Goal: Task Accomplishment & Management: Complete application form

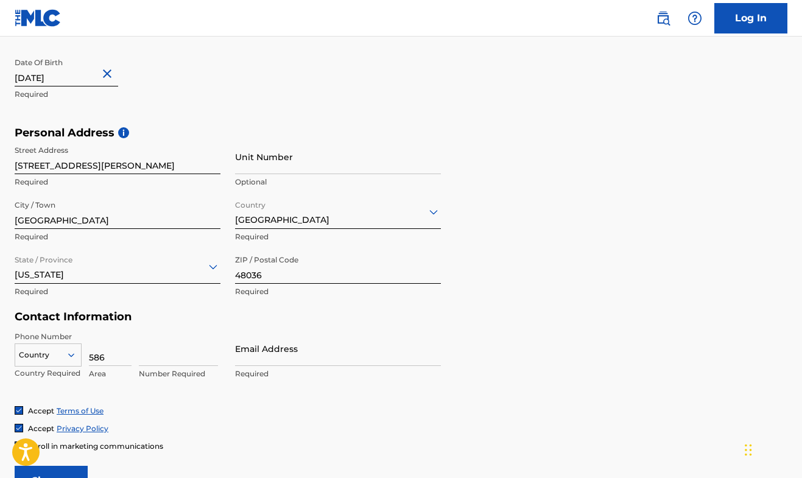
type input "586"
type input "6659508"
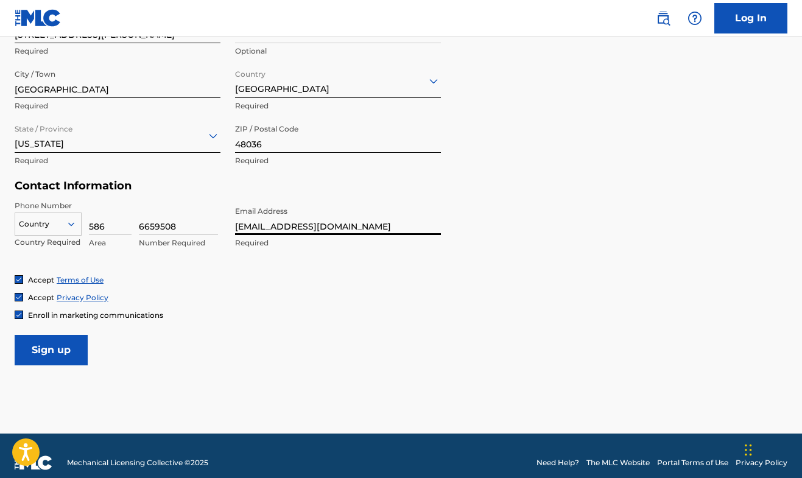
scroll to position [456, 0]
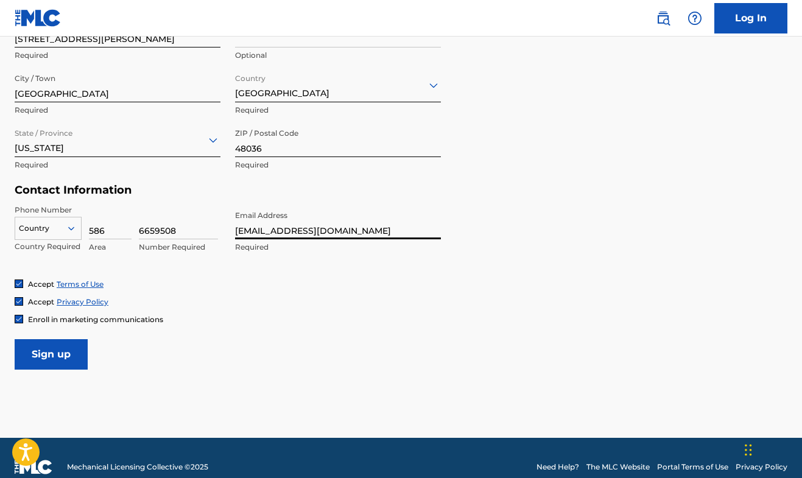
type input "[EMAIL_ADDRESS][DOMAIN_NAME]"
click at [60, 355] on input "Sign up" at bounding box center [51, 354] width 73 height 30
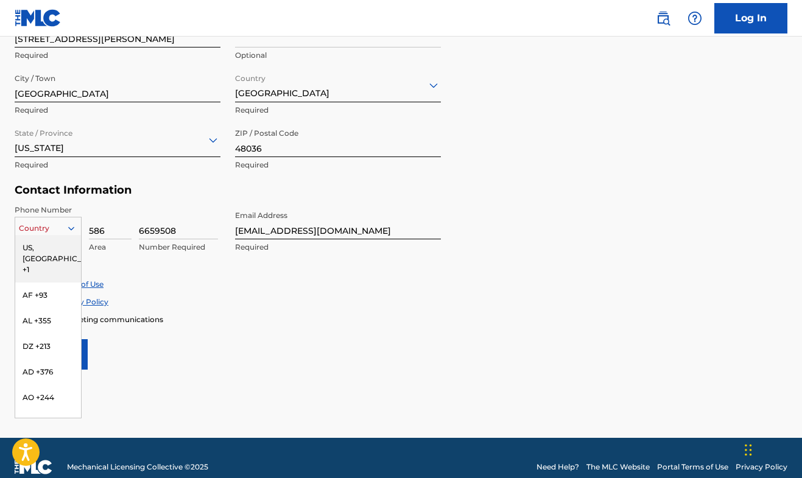
click at [77, 224] on div at bounding box center [76, 228] width 11 height 11
click at [60, 247] on div "US, [GEOGRAPHIC_DATA] +1" at bounding box center [48, 258] width 66 height 47
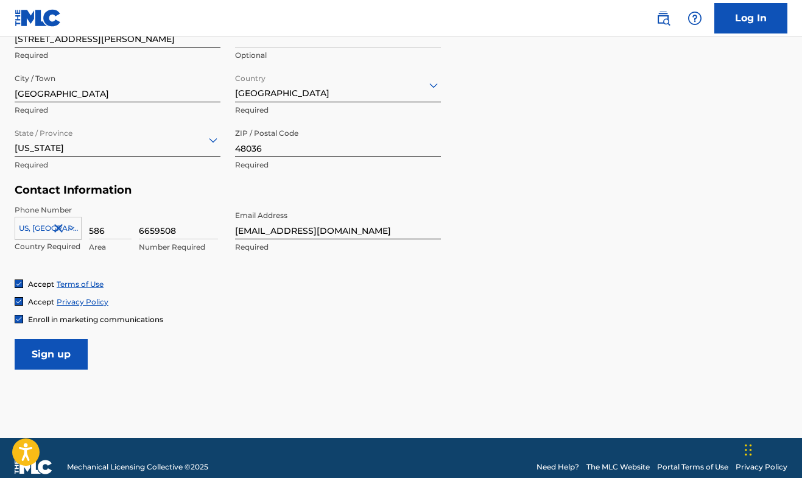
click at [39, 360] on input "Sign up" at bounding box center [51, 354] width 73 height 30
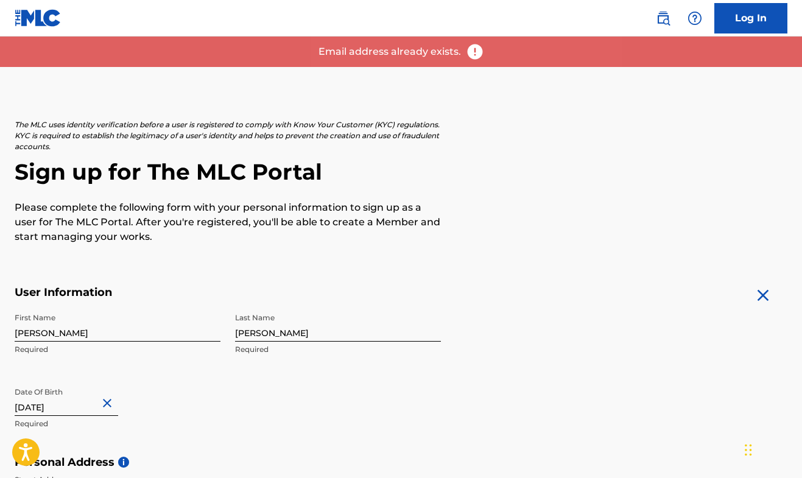
scroll to position [0, 0]
click at [739, 16] on link "Log In" at bounding box center [750, 18] width 73 height 30
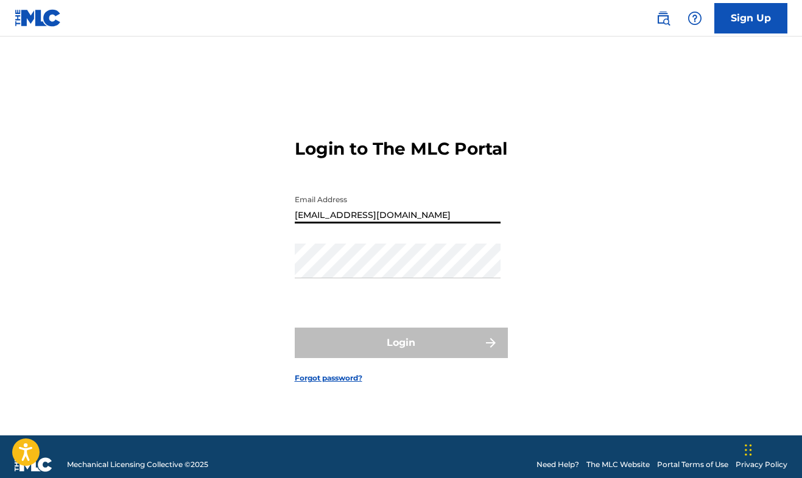
type input "[EMAIL_ADDRESS][DOMAIN_NAME]"
click at [321, 383] on link "Forgot password?" at bounding box center [329, 377] width 68 height 11
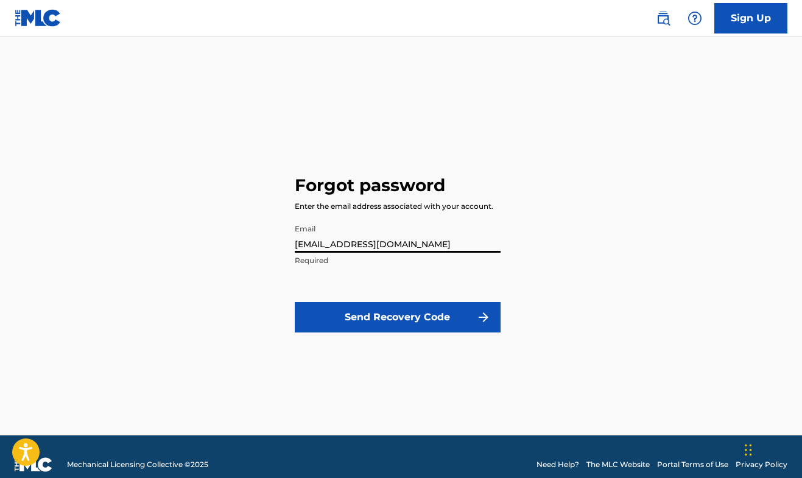
type input "[EMAIL_ADDRESS][DOMAIN_NAME]"
click at [355, 319] on button "Send Recovery Code" at bounding box center [398, 317] width 206 height 30
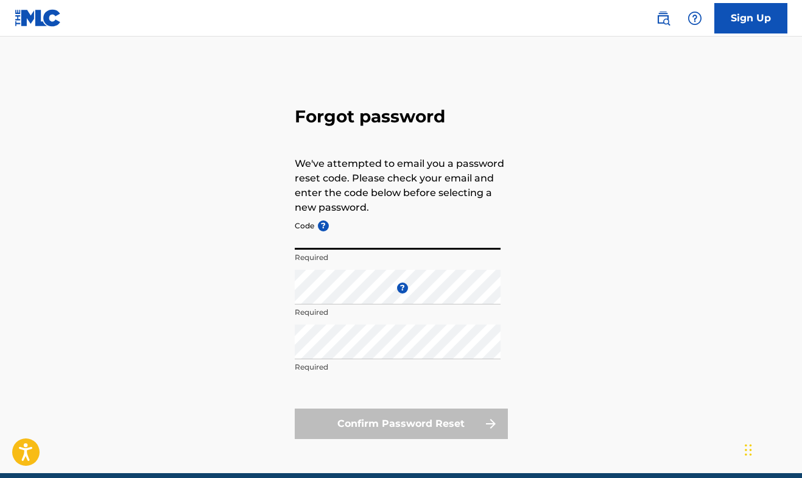
click at [357, 243] on input "Code ?" at bounding box center [398, 232] width 206 height 35
paste input "FP_8af9743f04c27616afca386d425d"
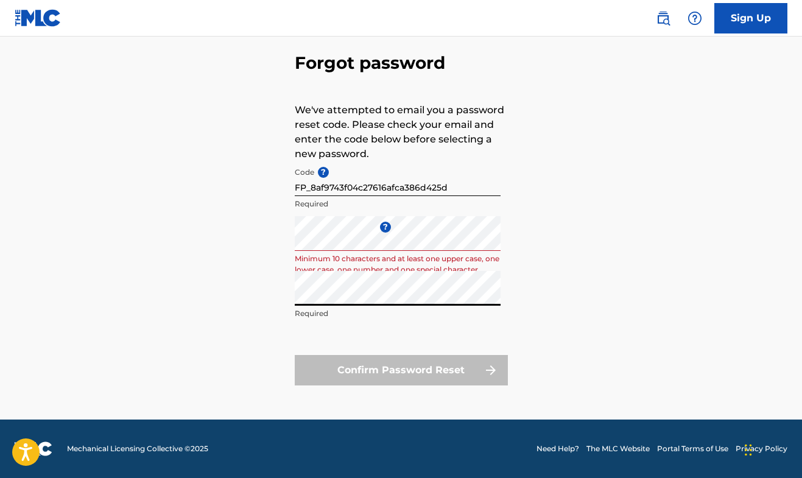
scroll to position [54, 0]
click at [416, 369] on div "Confirm Password Reset" at bounding box center [401, 370] width 213 height 30
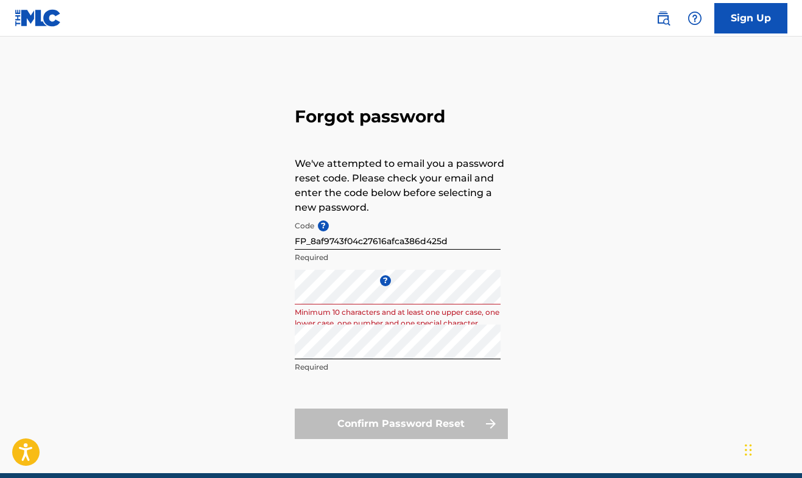
scroll to position [0, 0]
click at [435, 239] on input "FP_8af9743f04c27616afca386d425d" at bounding box center [398, 232] width 206 height 35
click at [311, 237] on input "FP_8af9743f04c27616afca386d425d" at bounding box center [398, 232] width 206 height 35
click at [582, 285] on div "Forgot password We've attempted to email you a password reset code. Please chec…" at bounding box center [401, 270] width 802 height 406
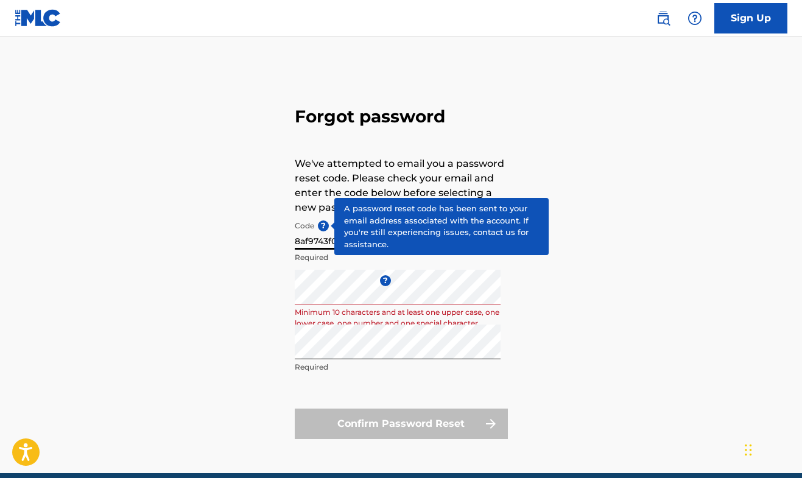
drag, startPoint x: 437, startPoint y: 239, endPoint x: 322, endPoint y: 226, distance: 115.7
click at [323, 226] on div "Code ? 8af9743f04c27616afca386d425d Required" at bounding box center [398, 242] width 206 height 55
paste input "FP_"
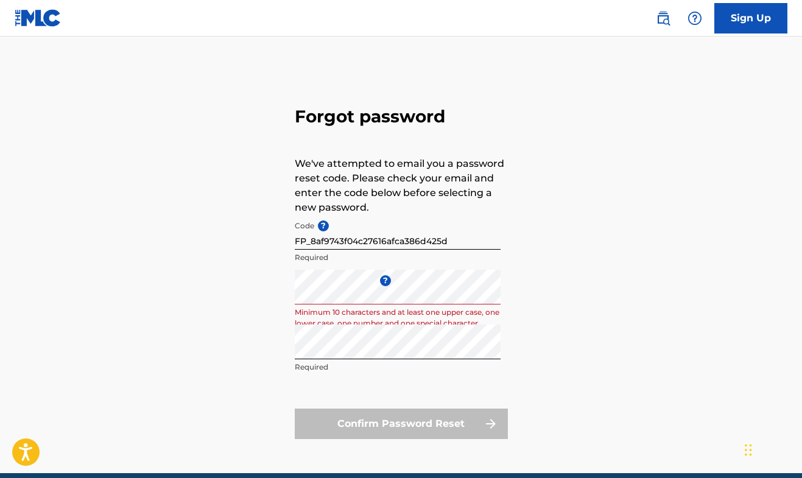
click at [233, 314] on div "Forgot password We've attempted to email you a password reset code. Please chec…" at bounding box center [401, 270] width 802 height 406
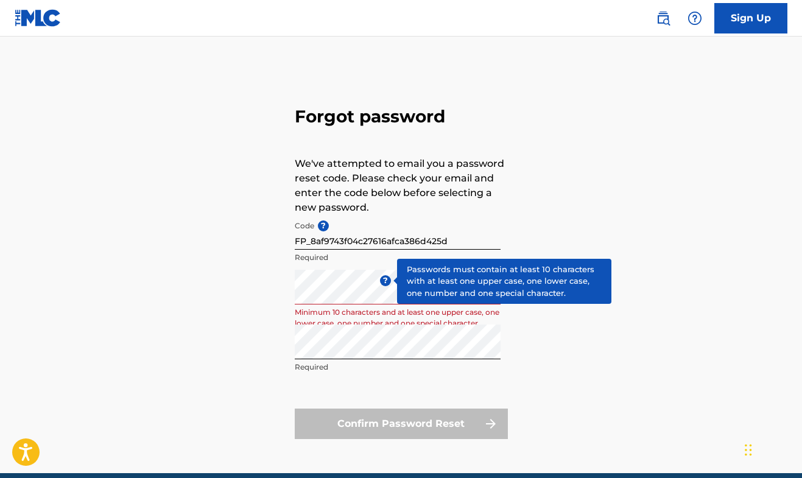
click at [382, 281] on span "?" at bounding box center [385, 280] width 11 height 11
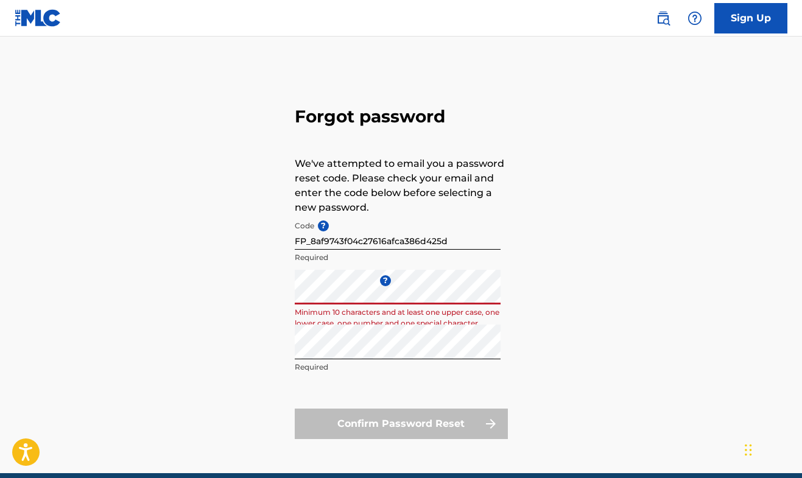
click at [388, 234] on input "FP_8af9743f04c27616afca386d425d" at bounding box center [398, 232] width 206 height 35
click at [410, 429] on div "Confirm Password Reset" at bounding box center [401, 423] width 213 height 30
click at [371, 311] on p "Minimum 10 characters and at least one upper case, one lower case, one number a…" at bounding box center [398, 318] width 206 height 22
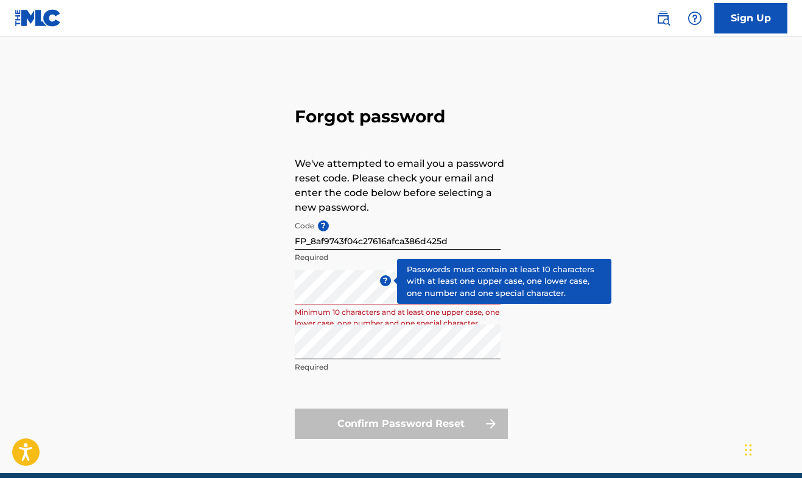
click at [386, 281] on span "?" at bounding box center [385, 280] width 11 height 11
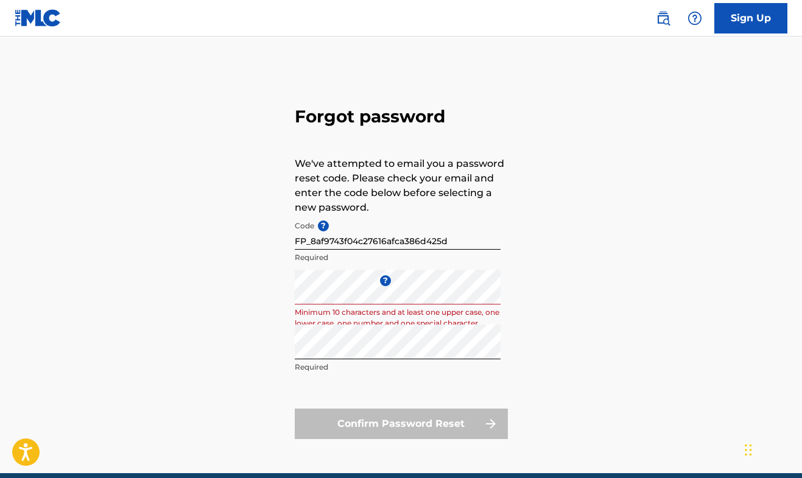
click at [225, 333] on div "Forgot password We've attempted to email you a password reset code. Please chec…" at bounding box center [401, 270] width 802 height 406
paste input "FP_8af9743f04c27616afca386d425d"
click at [515, 305] on div "Forgot password We've attempted to email you a password reset code. Please chec…" at bounding box center [401, 270] width 802 height 406
drag, startPoint x: 452, startPoint y: 244, endPoint x: 558, endPoint y: 248, distance: 106.6
type input "F"
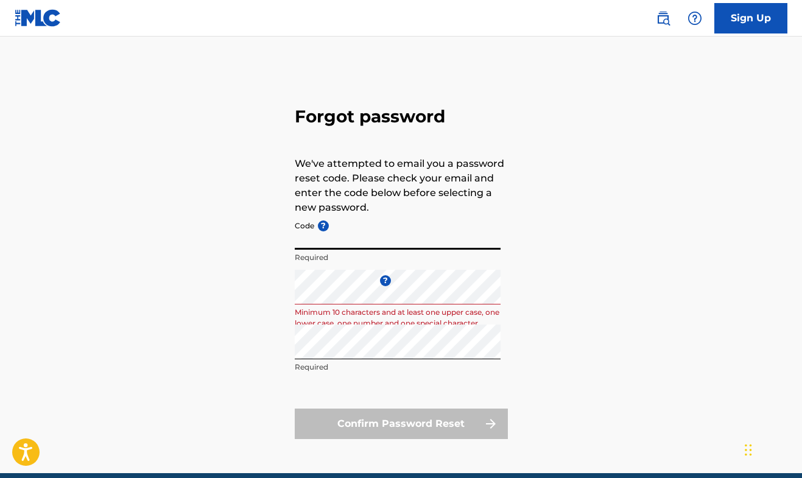
paste input "FP_8af9743f04c27616afca386d425d"
type input "FP_8af9743f04c27616afca386d425d"
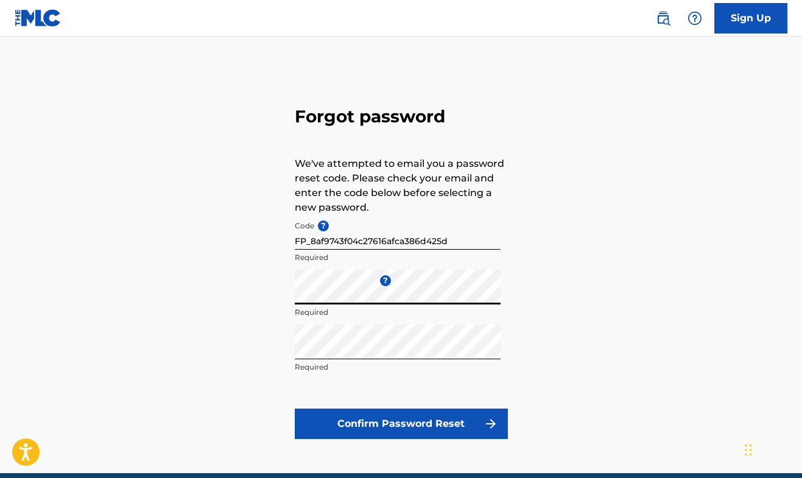
click at [290, 295] on div "Forgot password We've attempted to email you a password reset code. Please chec…" at bounding box center [401, 270] width 802 height 406
click at [371, 422] on button "Confirm Password Reset" at bounding box center [401, 423] width 213 height 30
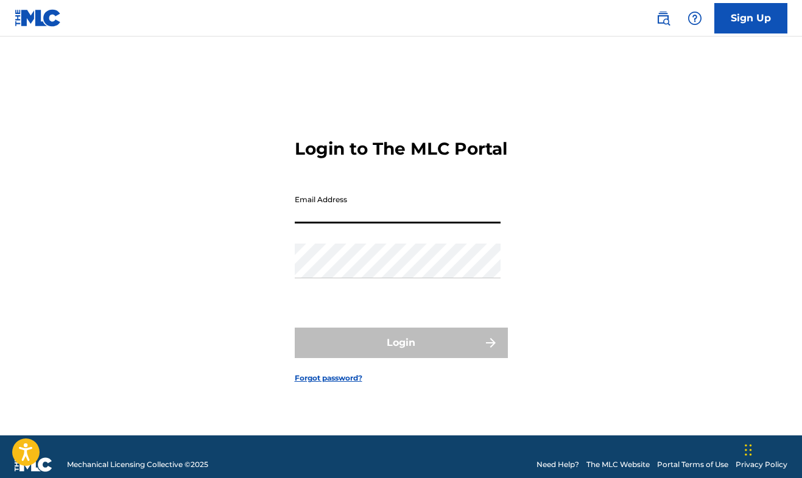
type input "FP_8af9743f04c27616afca386d425d"
click at [400, 353] on button "Login" at bounding box center [401, 342] width 213 height 30
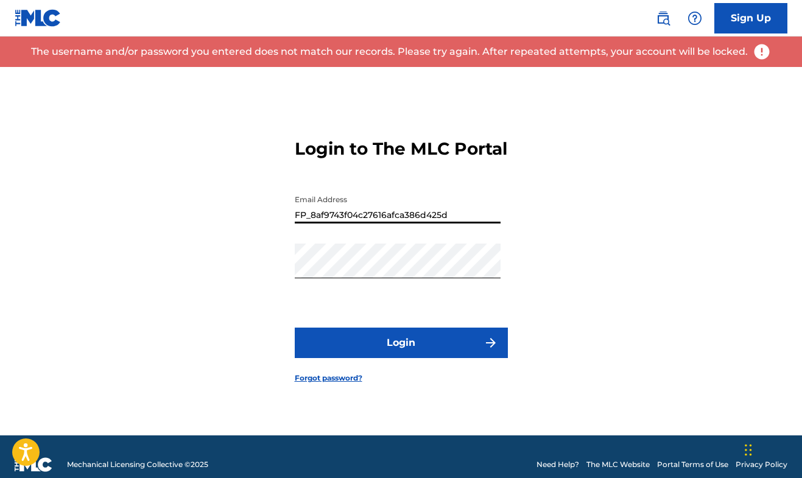
click at [442, 223] on input "FP_8af9743f04c27616afca386d425d" at bounding box center [398, 206] width 206 height 35
drag, startPoint x: 456, startPoint y: 226, endPoint x: 236, endPoint y: 212, distance: 221.4
click at [236, 212] on div "Login to The MLC Portal Email Address FP_8af9743f04c27616afca386d425d Password …" at bounding box center [401, 251] width 802 height 368
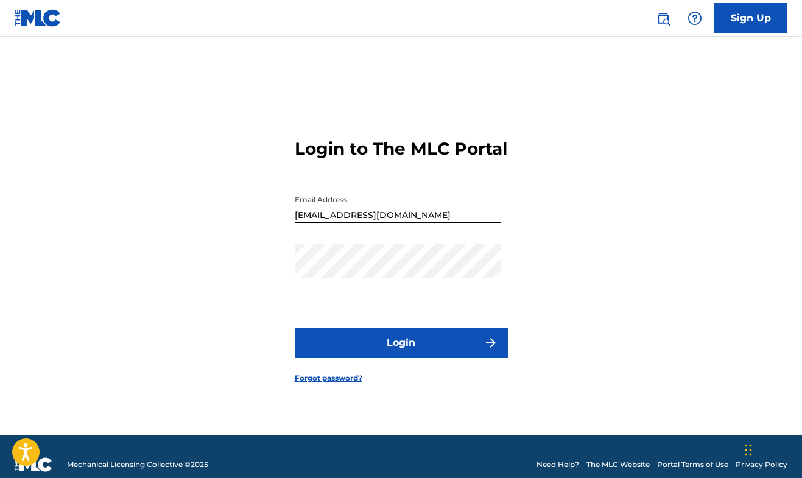
type input "[EMAIL_ADDRESS][DOMAIN_NAME]"
click at [261, 274] on div "Login to The MLC Portal Email Address [EMAIL_ADDRESS][DOMAIN_NAME] Password Log…" at bounding box center [401, 251] width 802 height 368
click at [407, 353] on button "Login" at bounding box center [401, 342] width 213 height 30
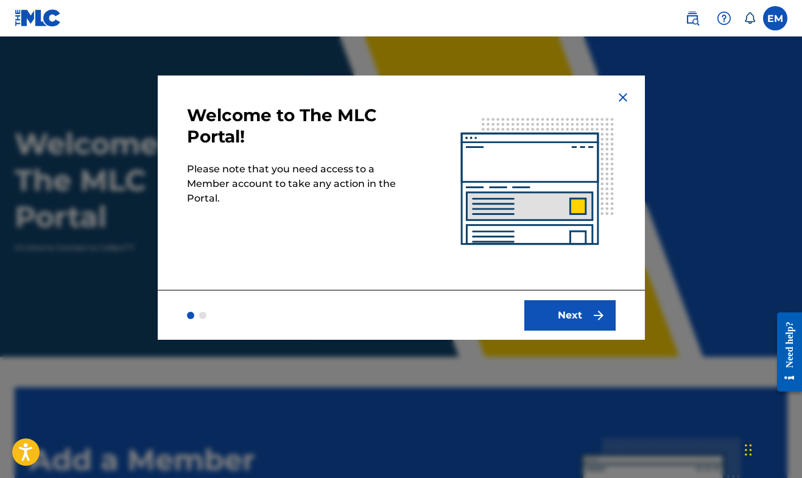
click at [550, 323] on button "Next" at bounding box center [569, 315] width 91 height 30
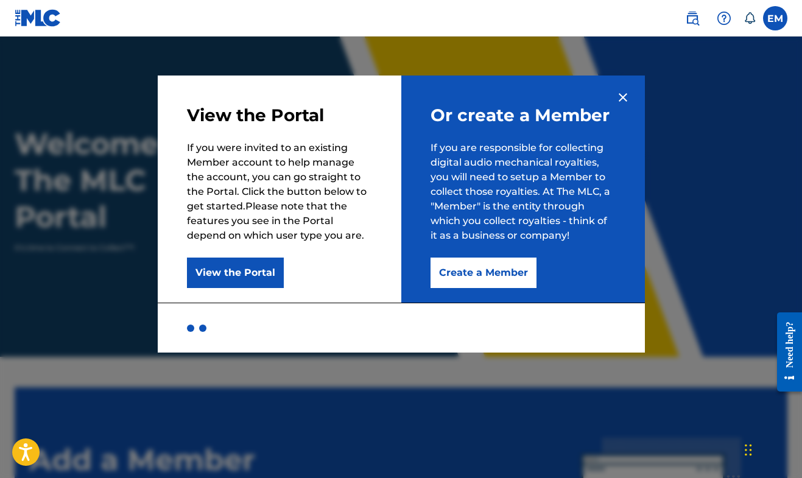
click at [505, 267] on button "Create a Member" at bounding box center [483, 272] width 106 height 30
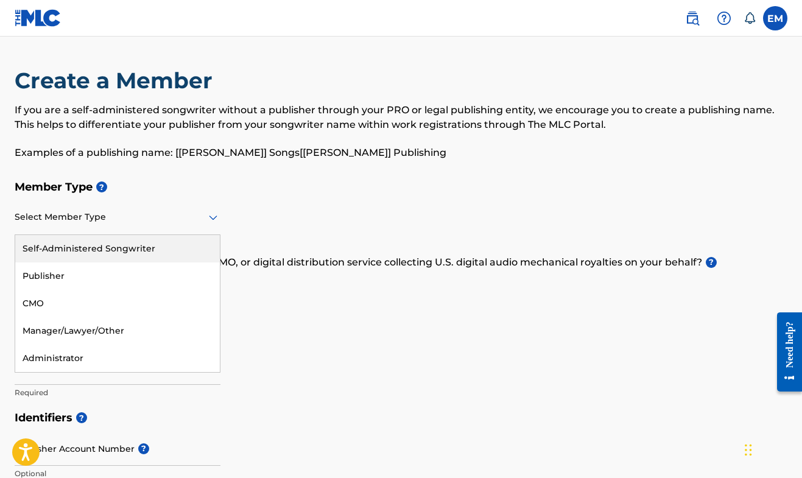
click at [209, 224] on icon at bounding box center [213, 217] width 15 height 15
click at [153, 249] on div "Self-Administered Songwriter" at bounding box center [117, 248] width 204 height 27
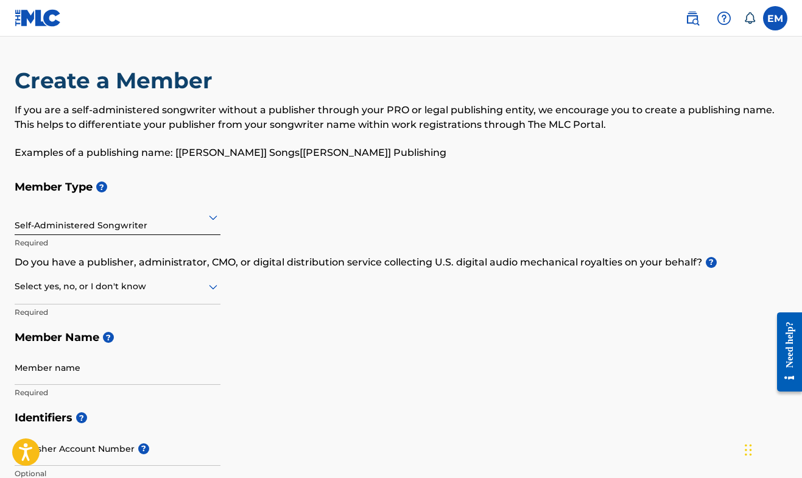
click at [211, 288] on icon at bounding box center [213, 287] width 9 height 5
click at [161, 341] on div "No" at bounding box center [117, 345] width 204 height 27
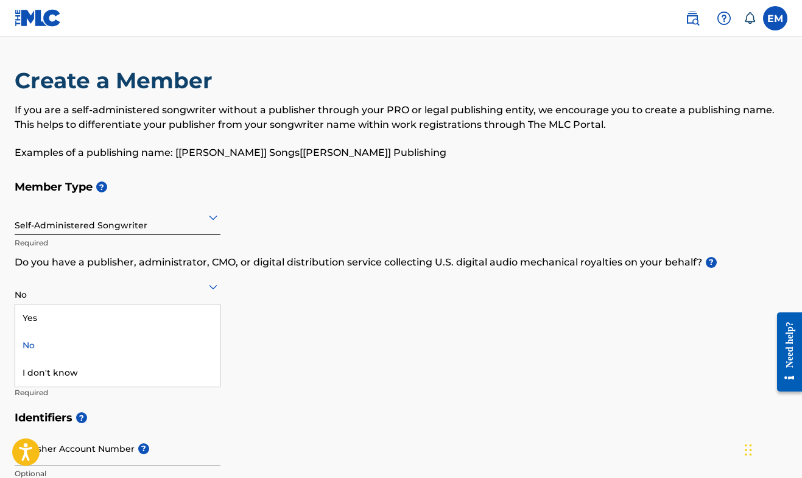
click at [214, 287] on icon at bounding box center [213, 287] width 9 height 5
click at [145, 315] on div "Yes" at bounding box center [117, 317] width 204 height 27
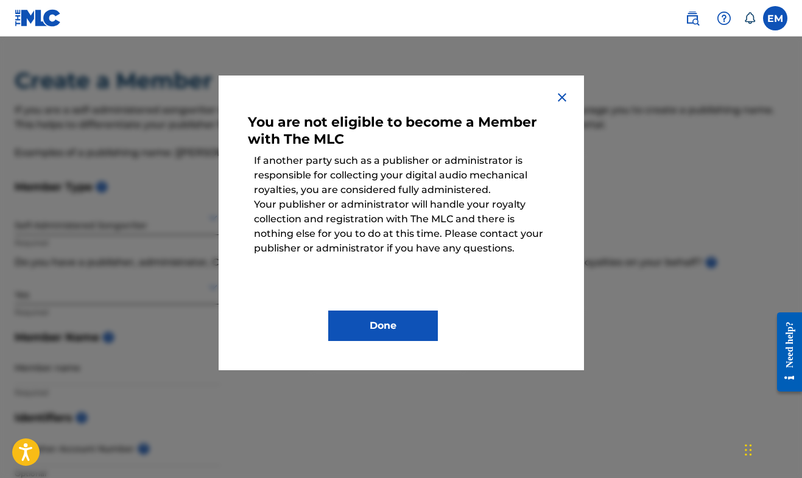
click at [363, 329] on button "Done" at bounding box center [383, 325] width 110 height 30
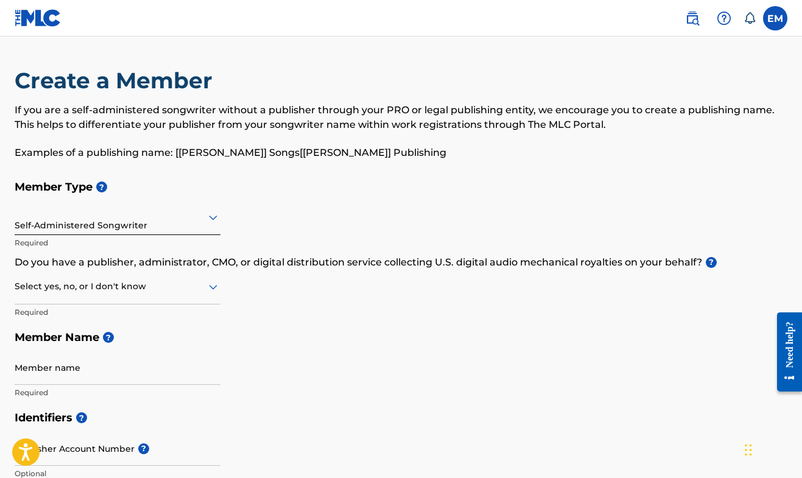
click at [214, 286] on icon at bounding box center [213, 286] width 15 height 15
click at [182, 313] on div "Yes" at bounding box center [117, 317] width 204 height 27
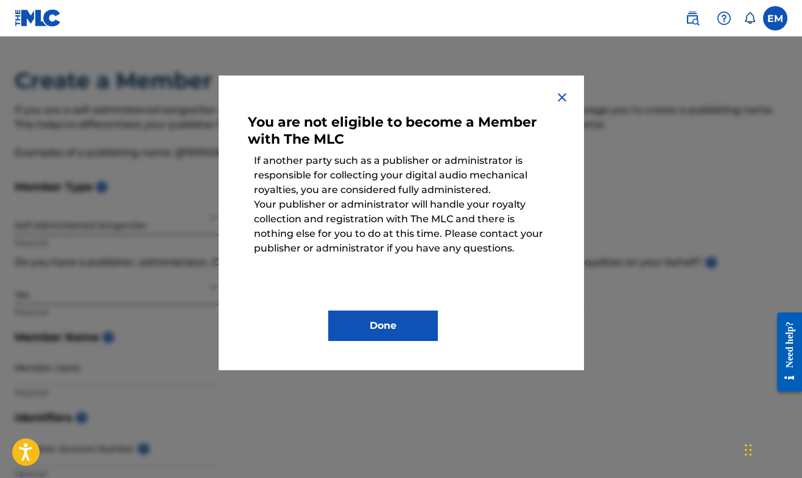
click at [392, 329] on button "Done" at bounding box center [383, 325] width 110 height 30
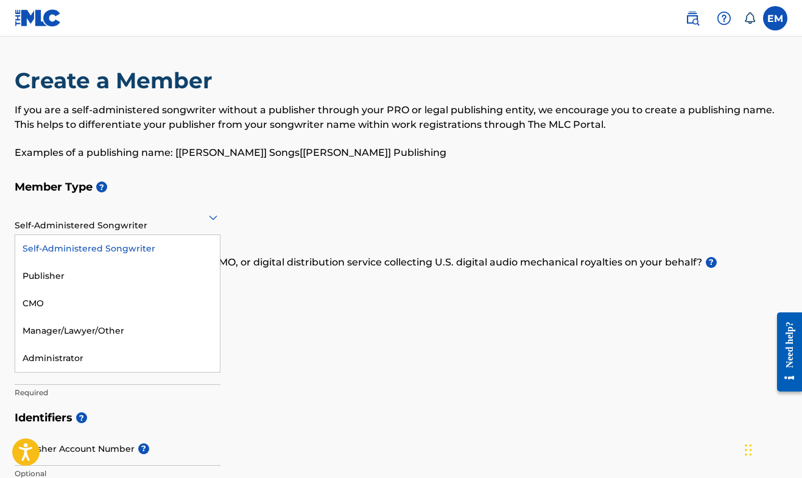
click at [215, 215] on icon at bounding box center [213, 217] width 9 height 5
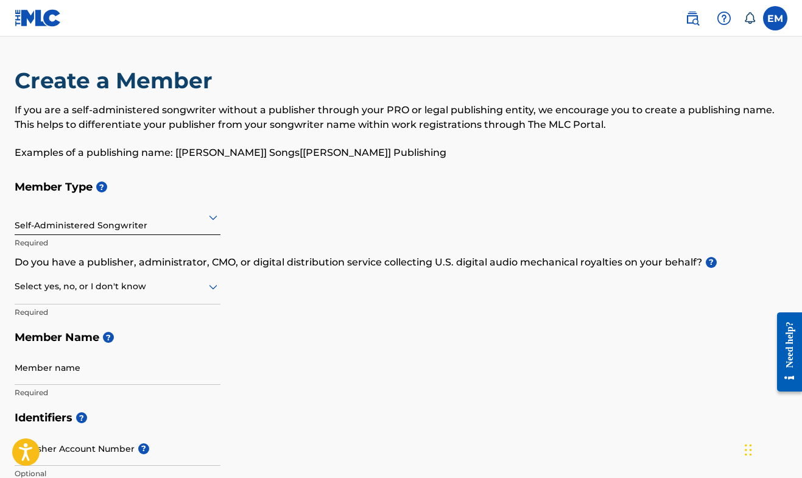
click at [282, 144] on div "If you are a self-administered songwriter without a publisher through your PRO …" at bounding box center [401, 131] width 772 height 57
click at [212, 284] on icon at bounding box center [213, 286] width 15 height 15
click at [131, 327] on div "Yes" at bounding box center [117, 317] width 204 height 27
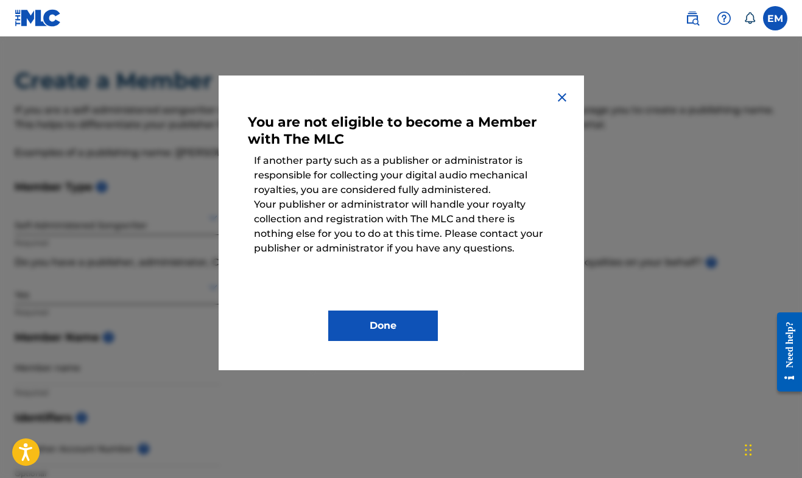
click at [561, 102] on img at bounding box center [561, 97] width 15 height 15
